Goal: Navigation & Orientation: Find specific page/section

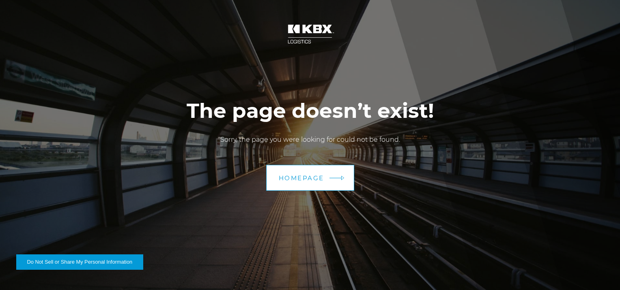
click at [323, 177] on span "Homepage" at bounding box center [301, 178] width 45 height 6
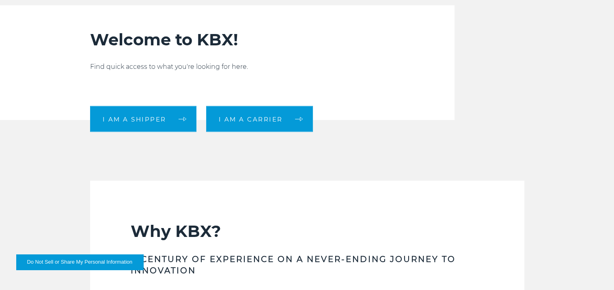
scroll to position [203, 0]
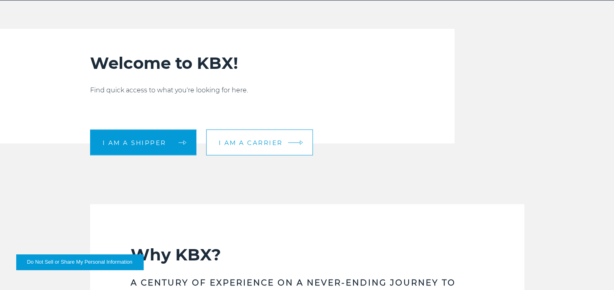
click at [235, 142] on span "I am a carrier" at bounding box center [251, 143] width 64 height 6
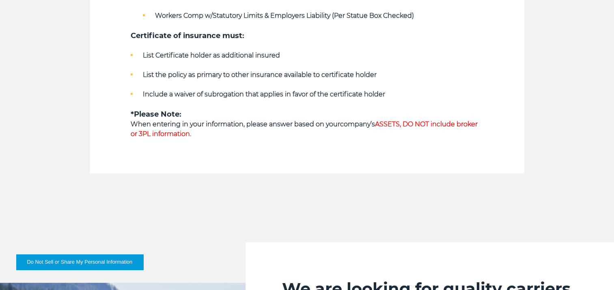
scroll to position [527, 0]
